Goal: Information Seeking & Learning: Learn about a topic

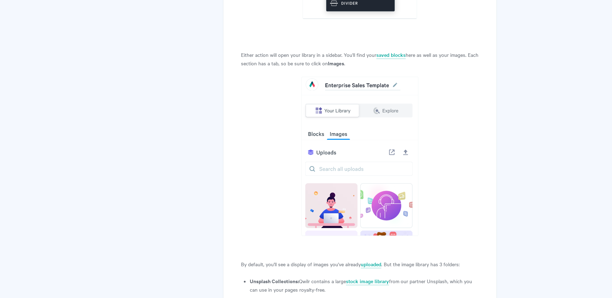
scroll to position [1023, 0]
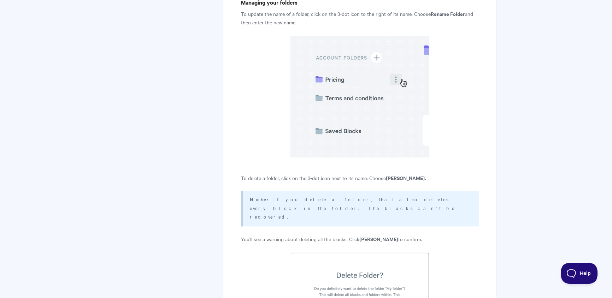
scroll to position [4316, 0]
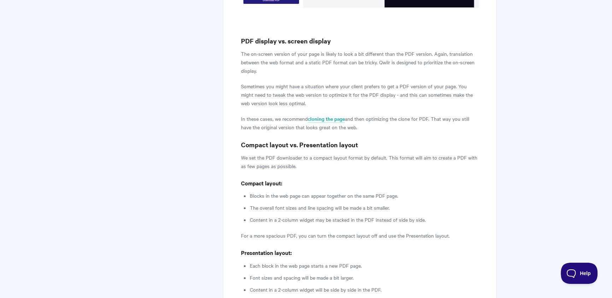
scroll to position [986, 0]
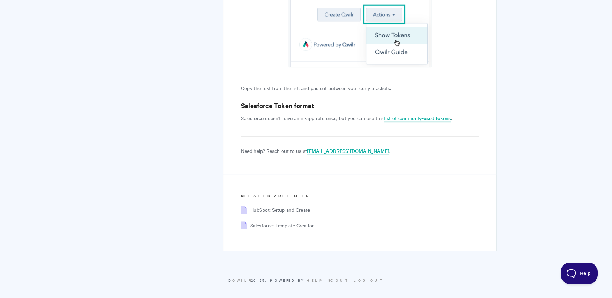
scroll to position [833, 0]
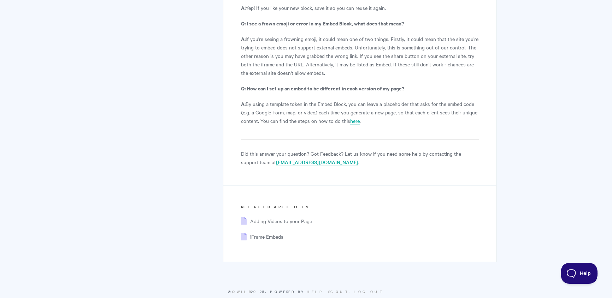
scroll to position [1993, 0]
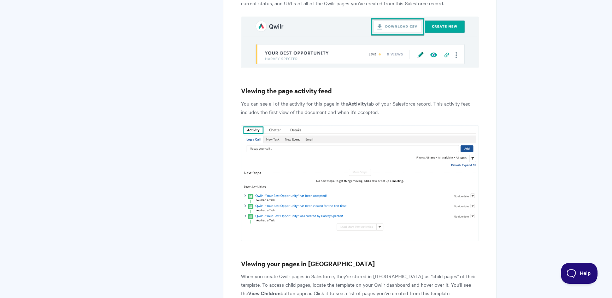
scroll to position [2843, 0]
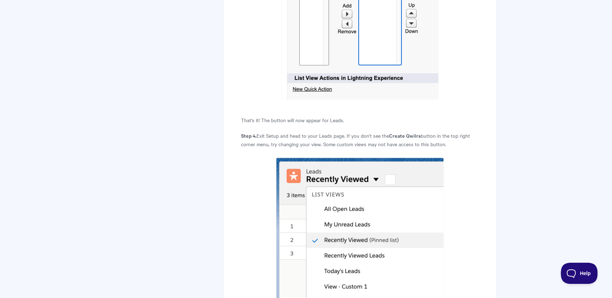
scroll to position [824, 0]
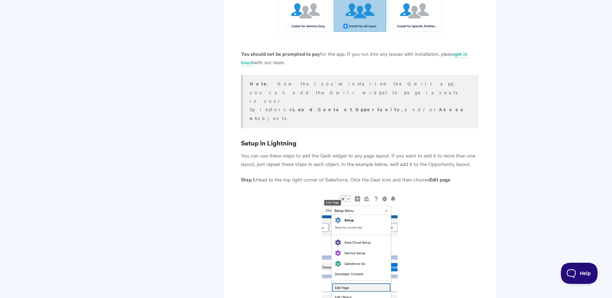
scroll to position [1124, 0]
